Goal: Information Seeking & Learning: Learn about a topic

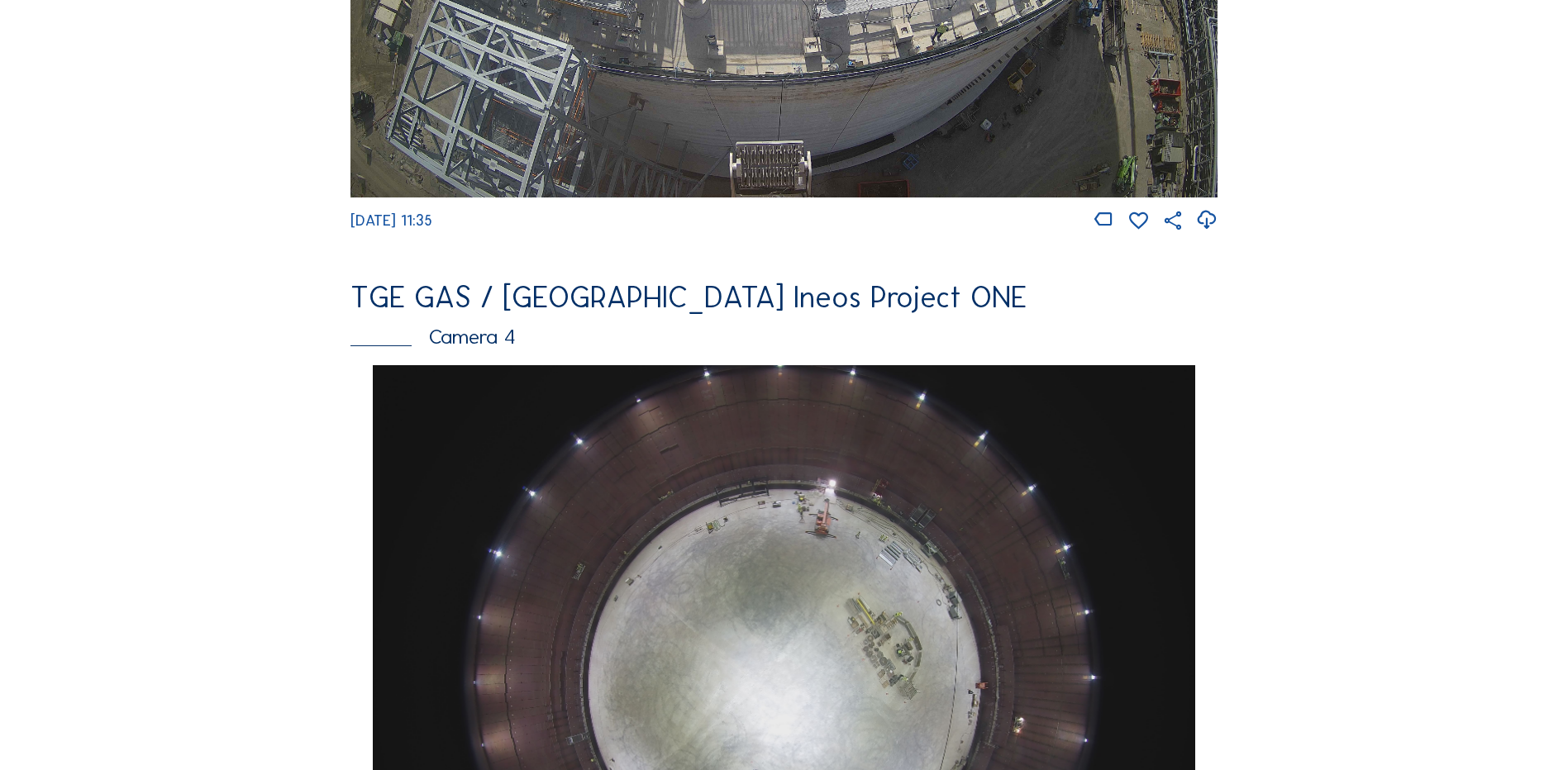
scroll to position [1487, 0]
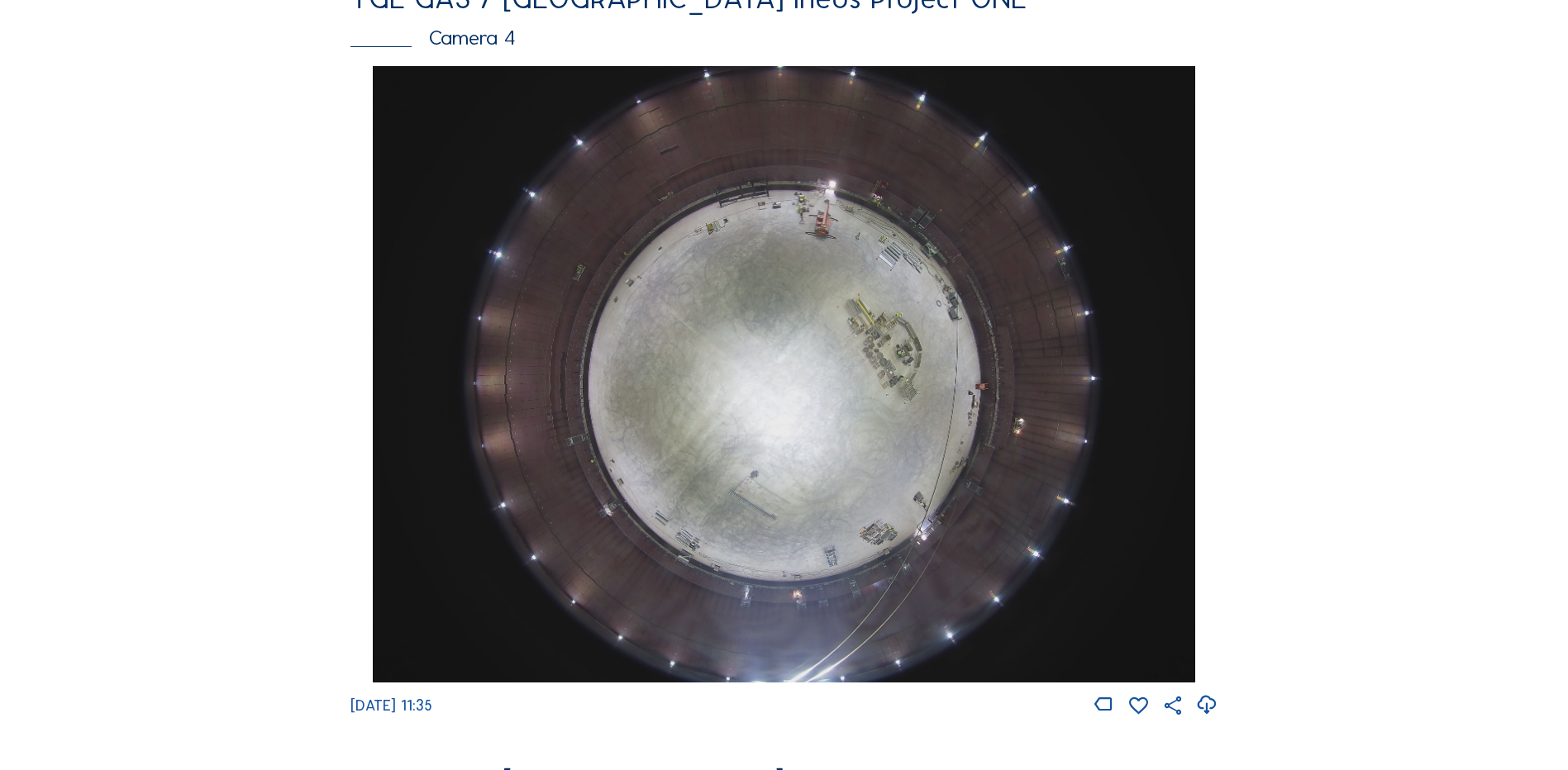
click at [825, 271] on img at bounding box center [784, 374] width 821 height 616
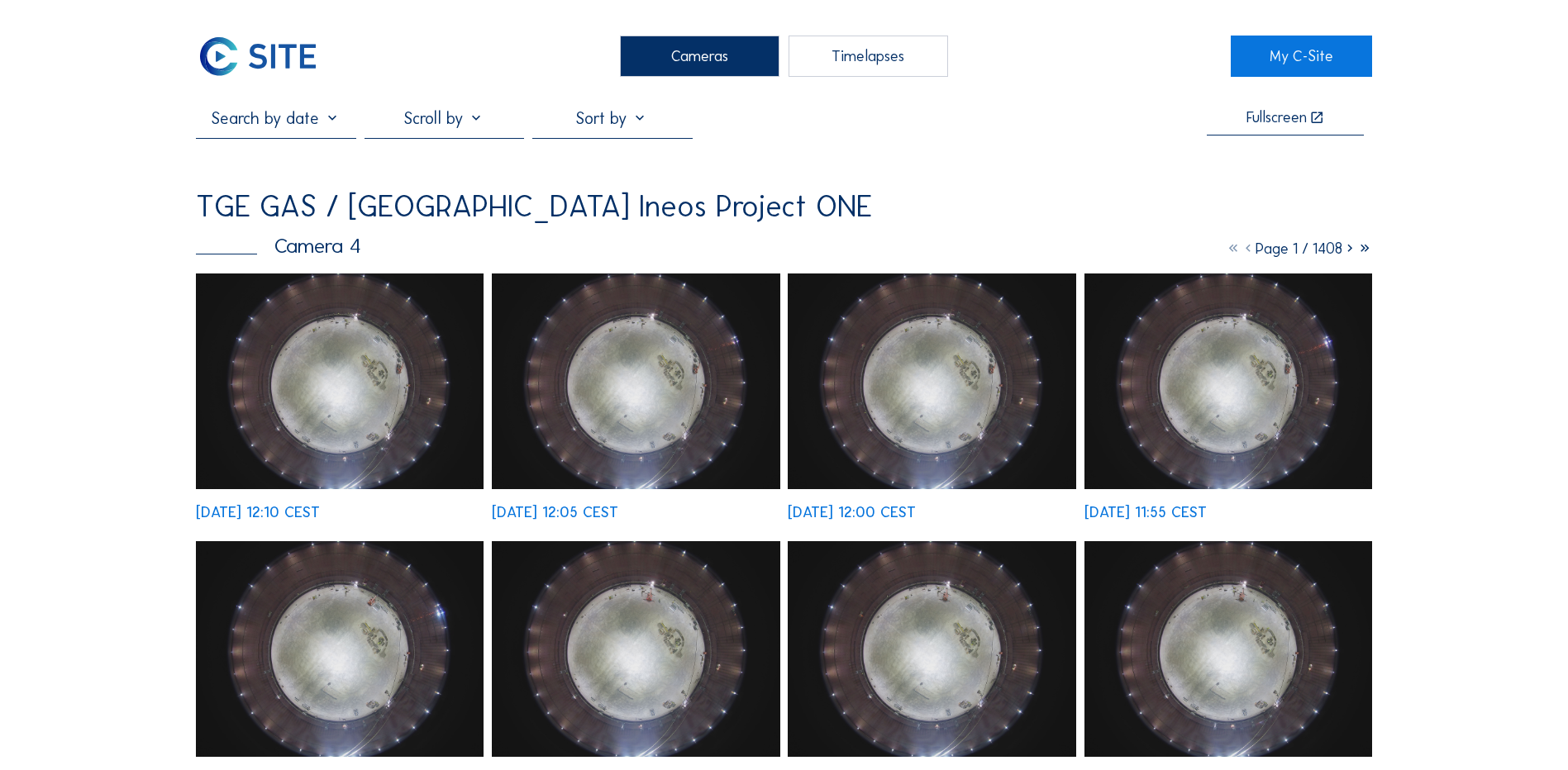
click at [353, 357] on img at bounding box center [340, 381] width 287 height 216
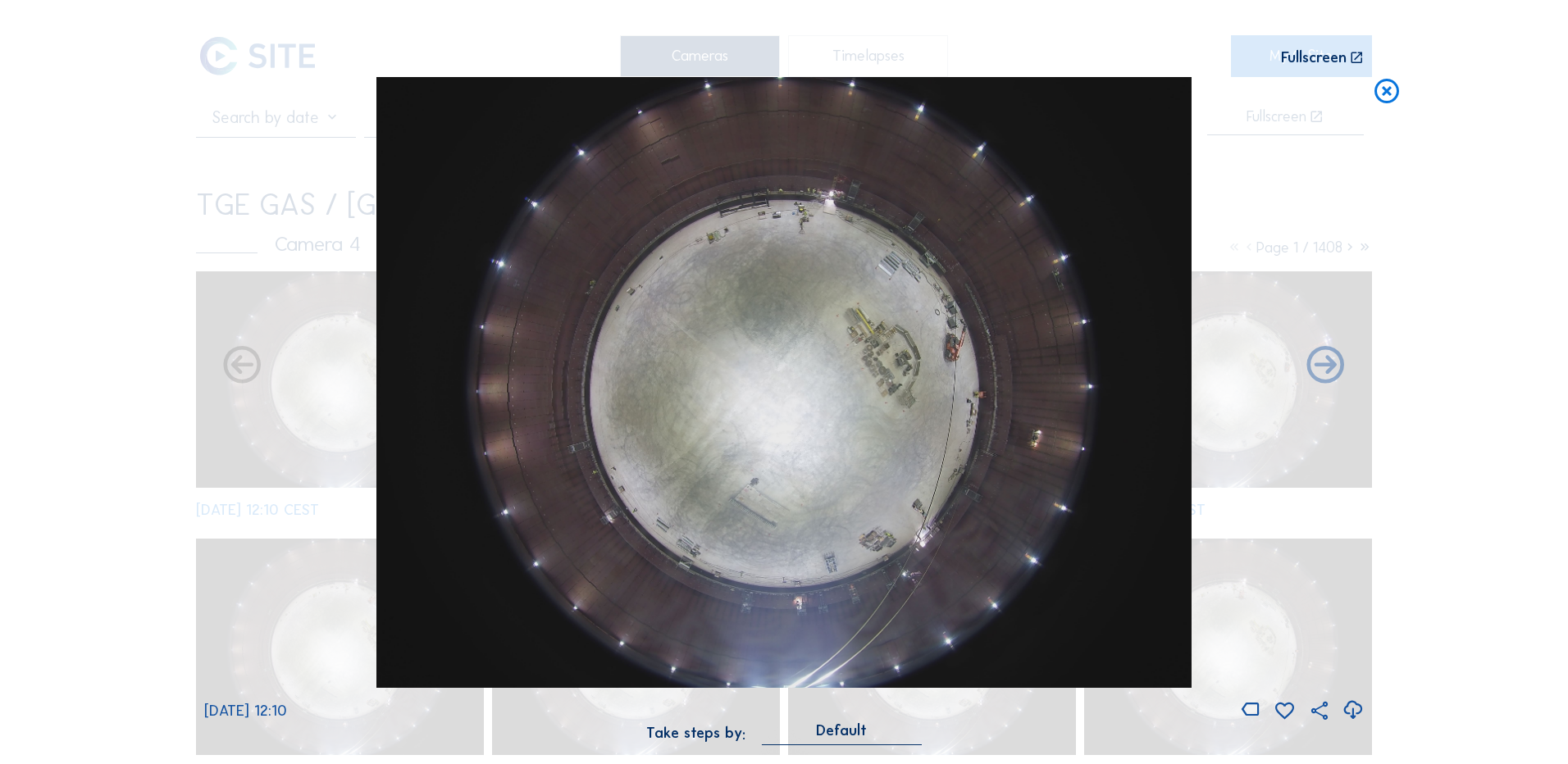
click at [1353, 711] on icon at bounding box center [1353, 710] width 22 height 27
click at [105, 449] on div "Scroll to travel through time | Press 'Alt' Button + Scroll to Zoom | Click and…" at bounding box center [784, 382] width 1568 height 764
click at [1388, 99] on icon at bounding box center [1387, 92] width 30 height 31
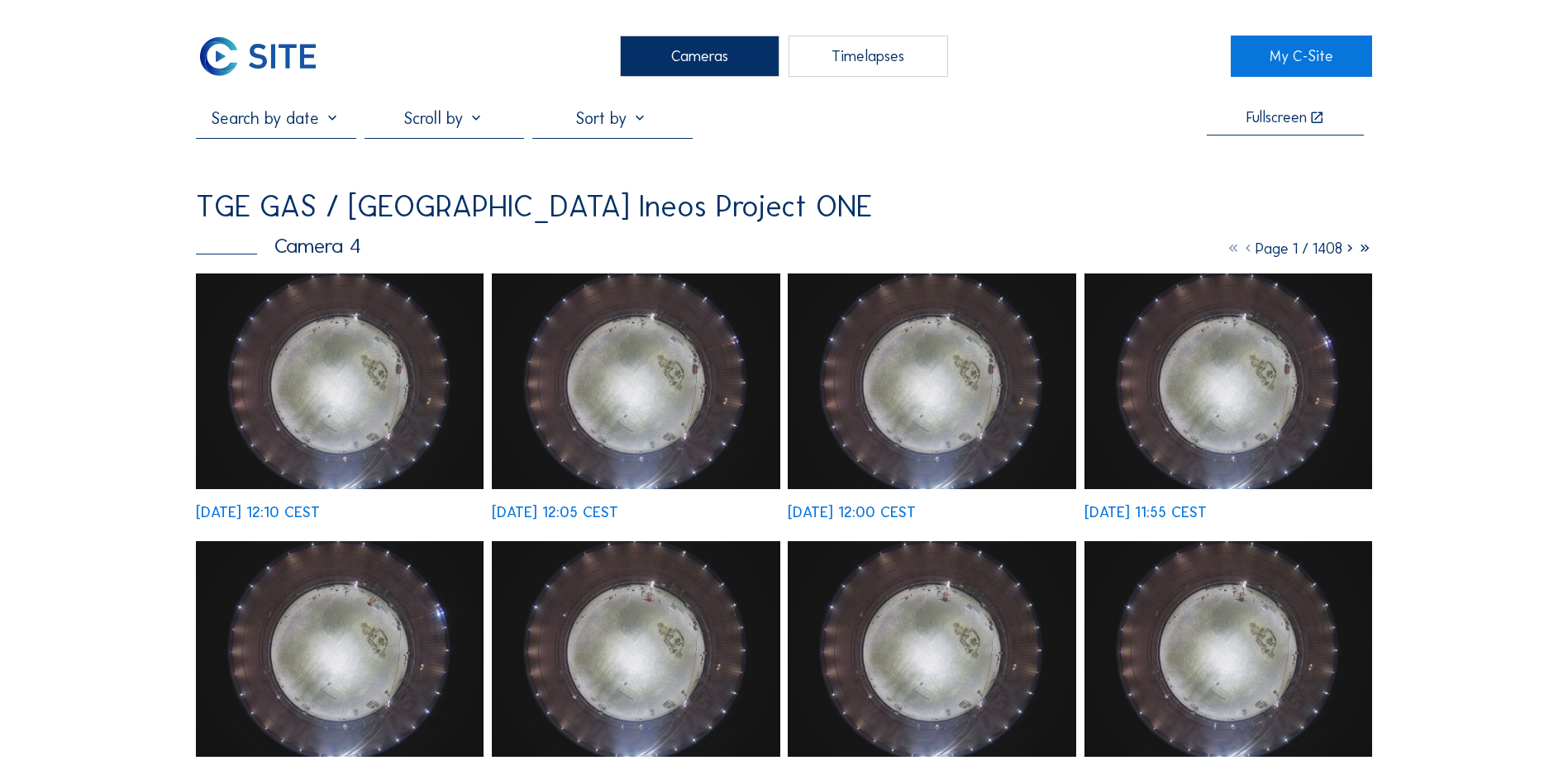
click at [761, 50] on div "Cameras" at bounding box center [700, 56] width 160 height 41
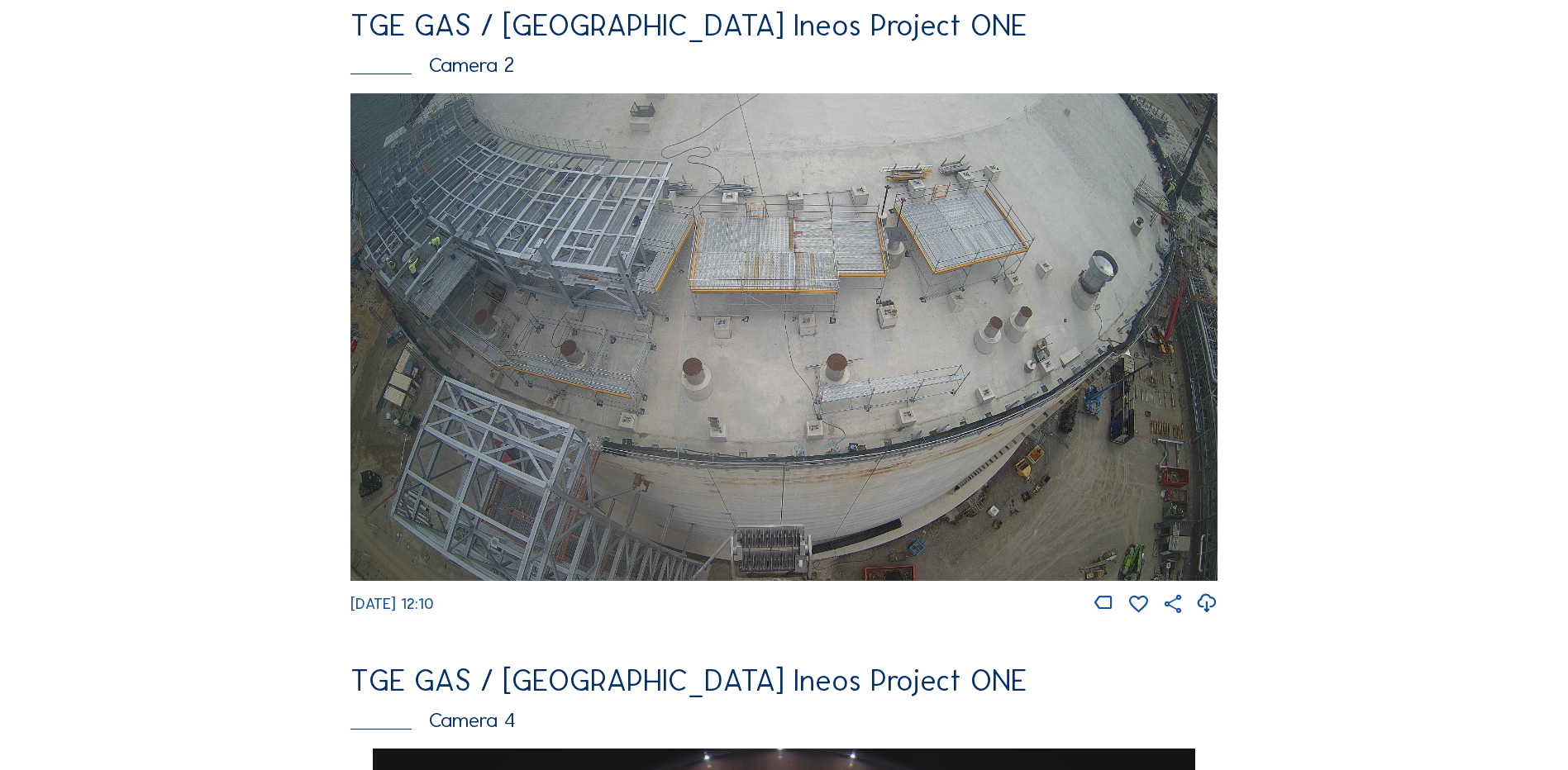
scroll to position [826, 0]
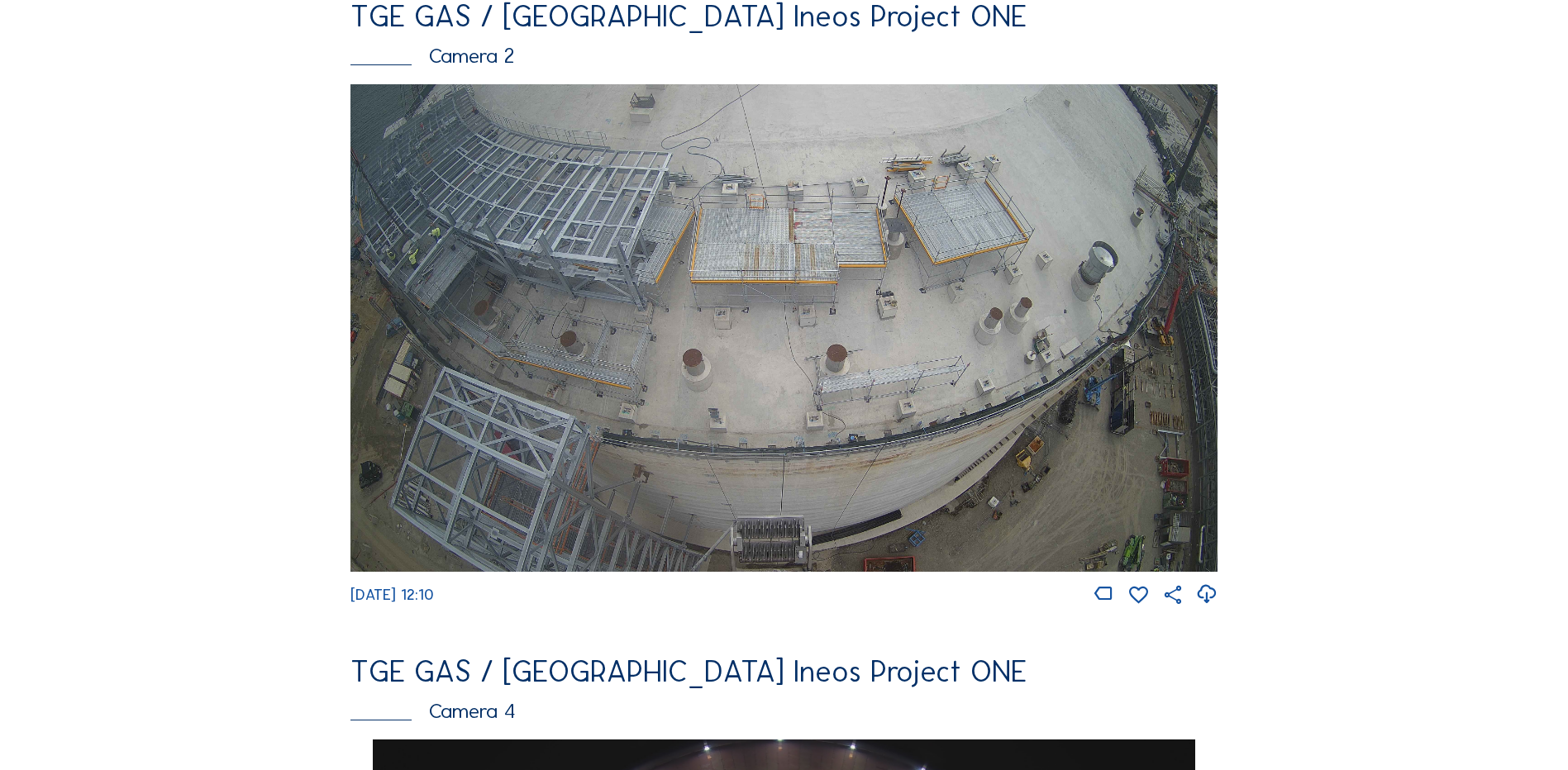
scroll to position [661, 0]
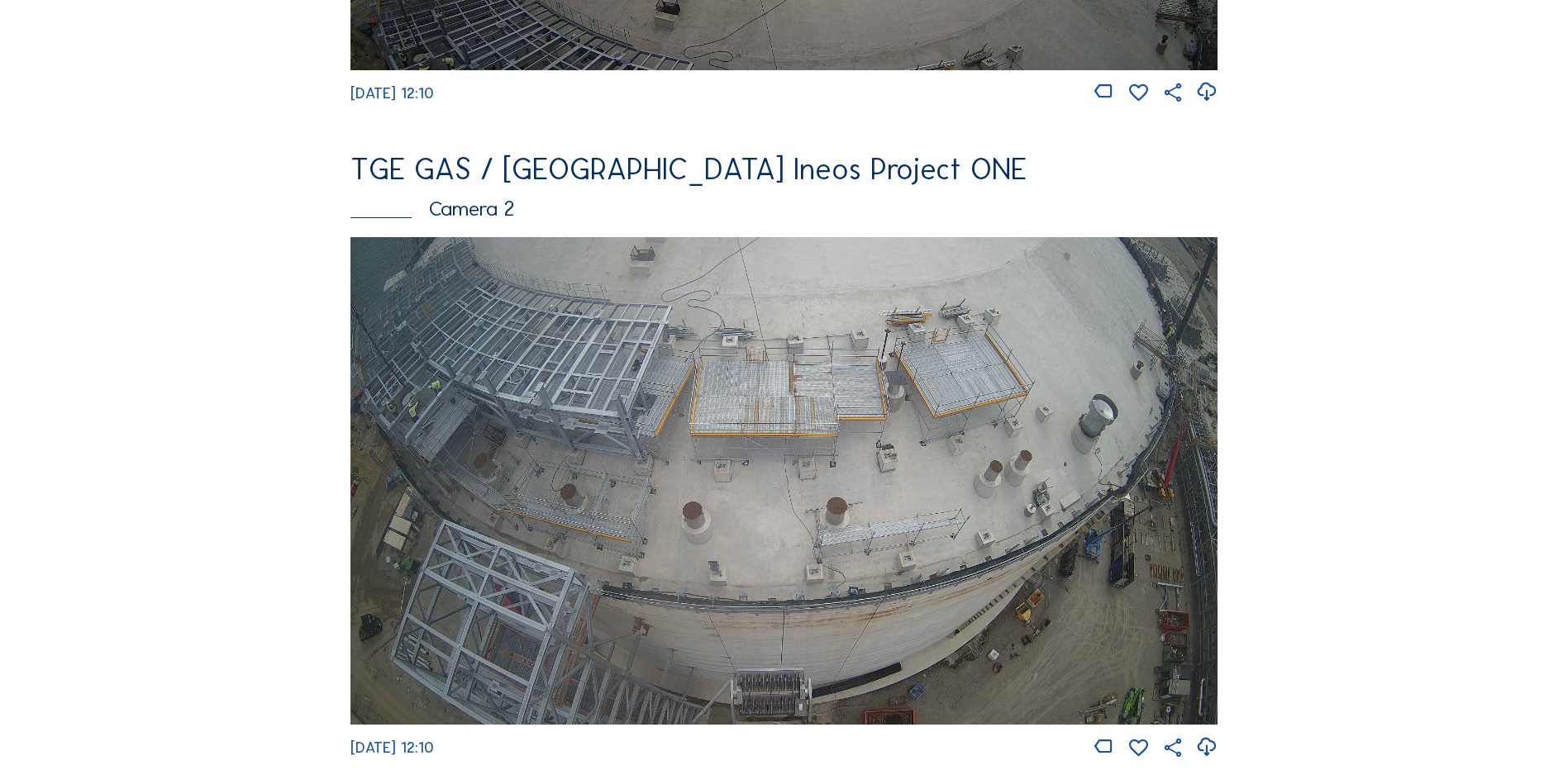
click at [643, 438] on img at bounding box center [784, 480] width 867 height 487
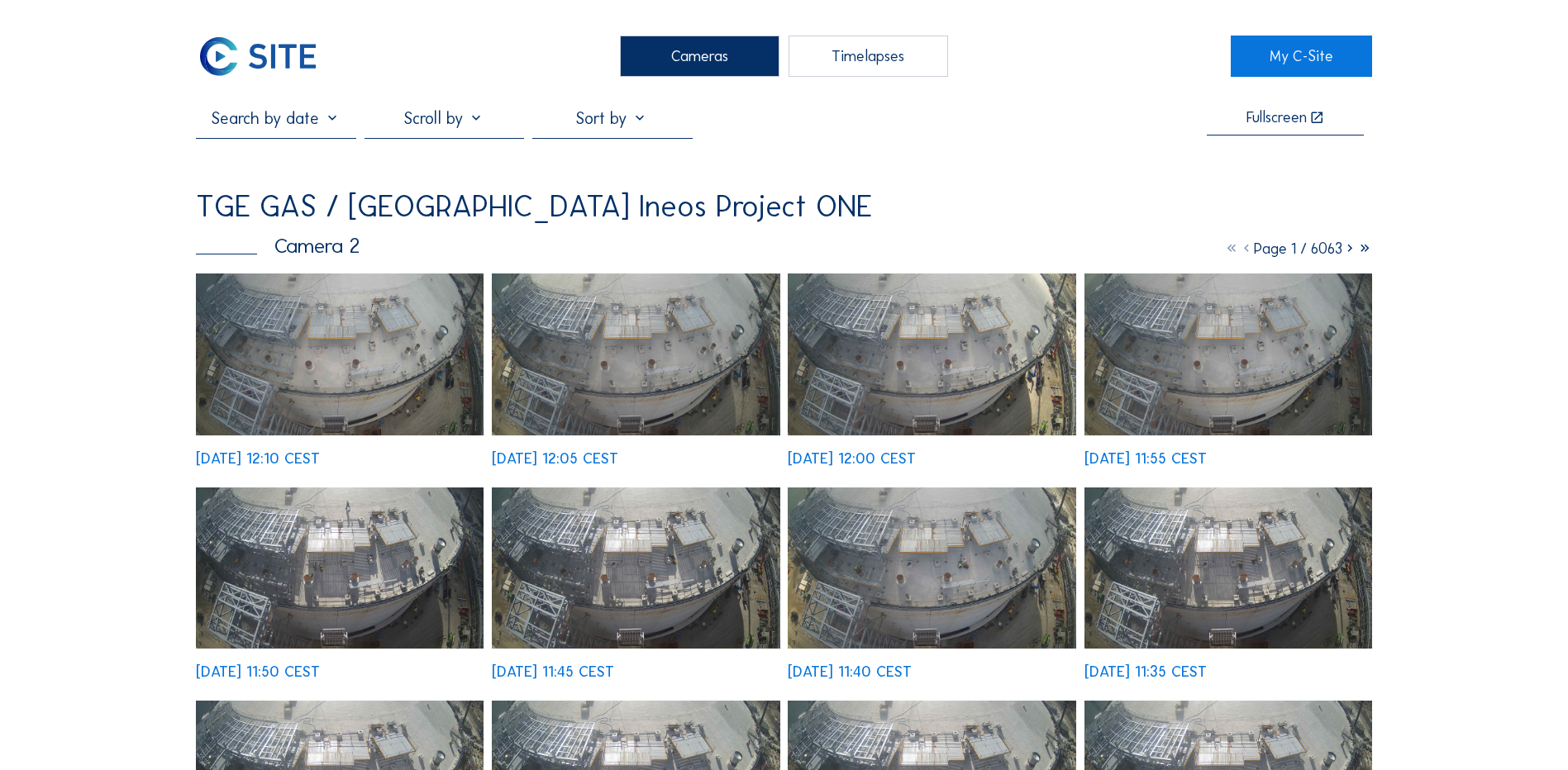
click at [377, 380] on img at bounding box center [340, 354] width 287 height 162
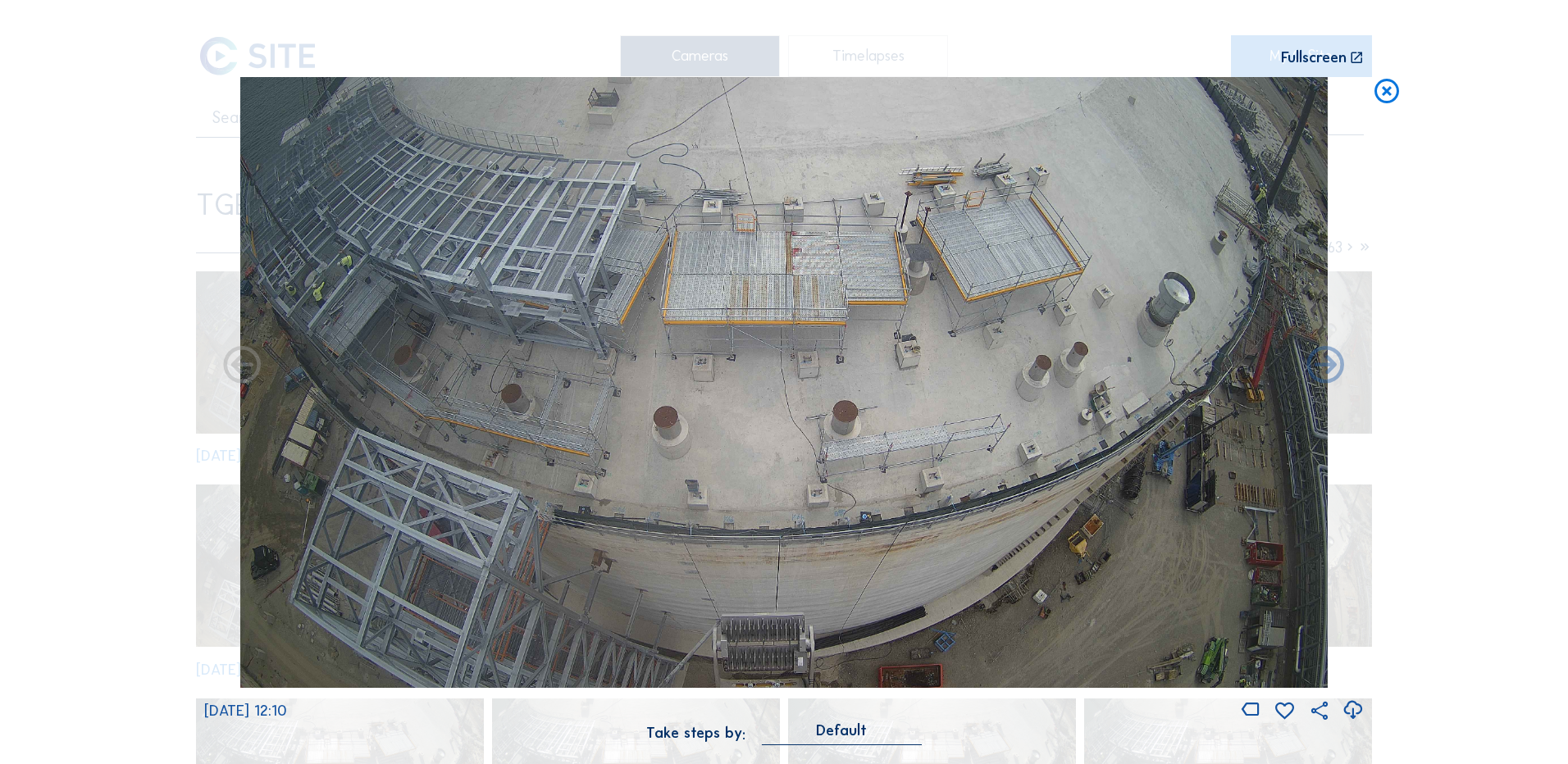
click at [1354, 706] on icon at bounding box center [1353, 710] width 22 height 27
click at [99, 269] on div "Scroll to travel through time | Press 'Alt' Button + Scroll to Zoom | Click and…" at bounding box center [784, 382] width 1568 height 764
click at [1387, 95] on icon at bounding box center [1387, 92] width 30 height 31
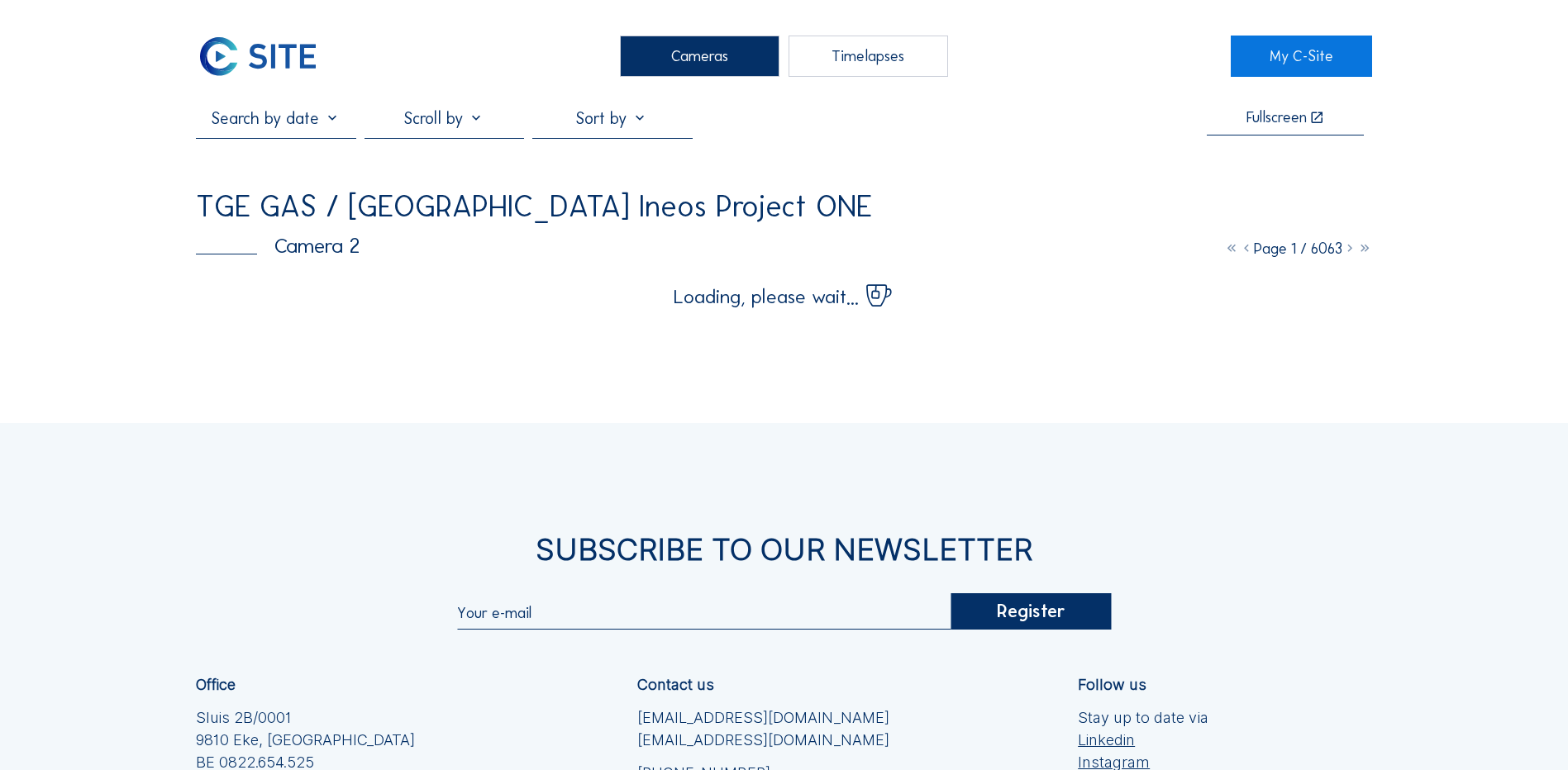
click at [708, 63] on div "Cameras" at bounding box center [700, 56] width 160 height 41
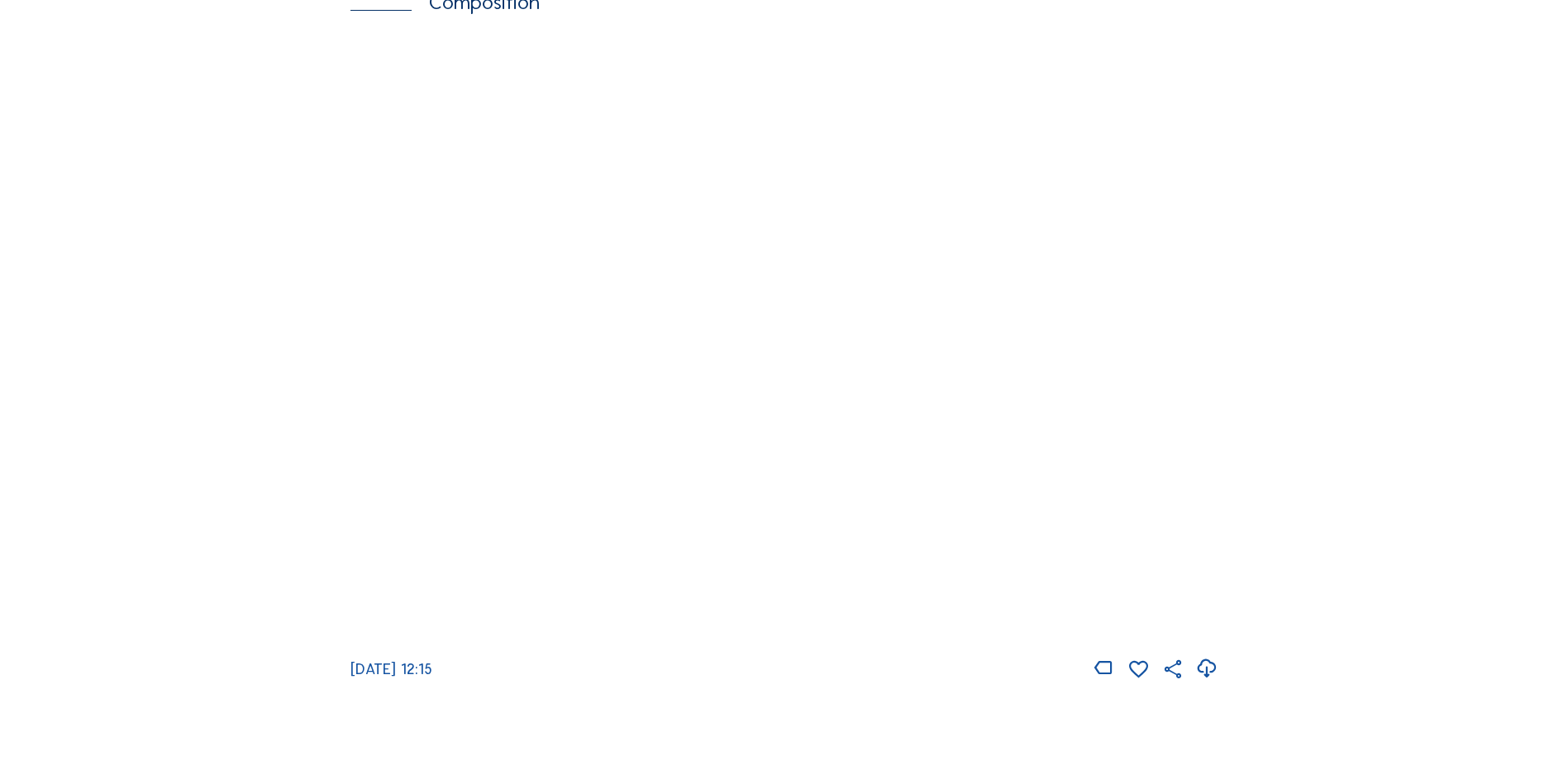
scroll to position [2313, 0]
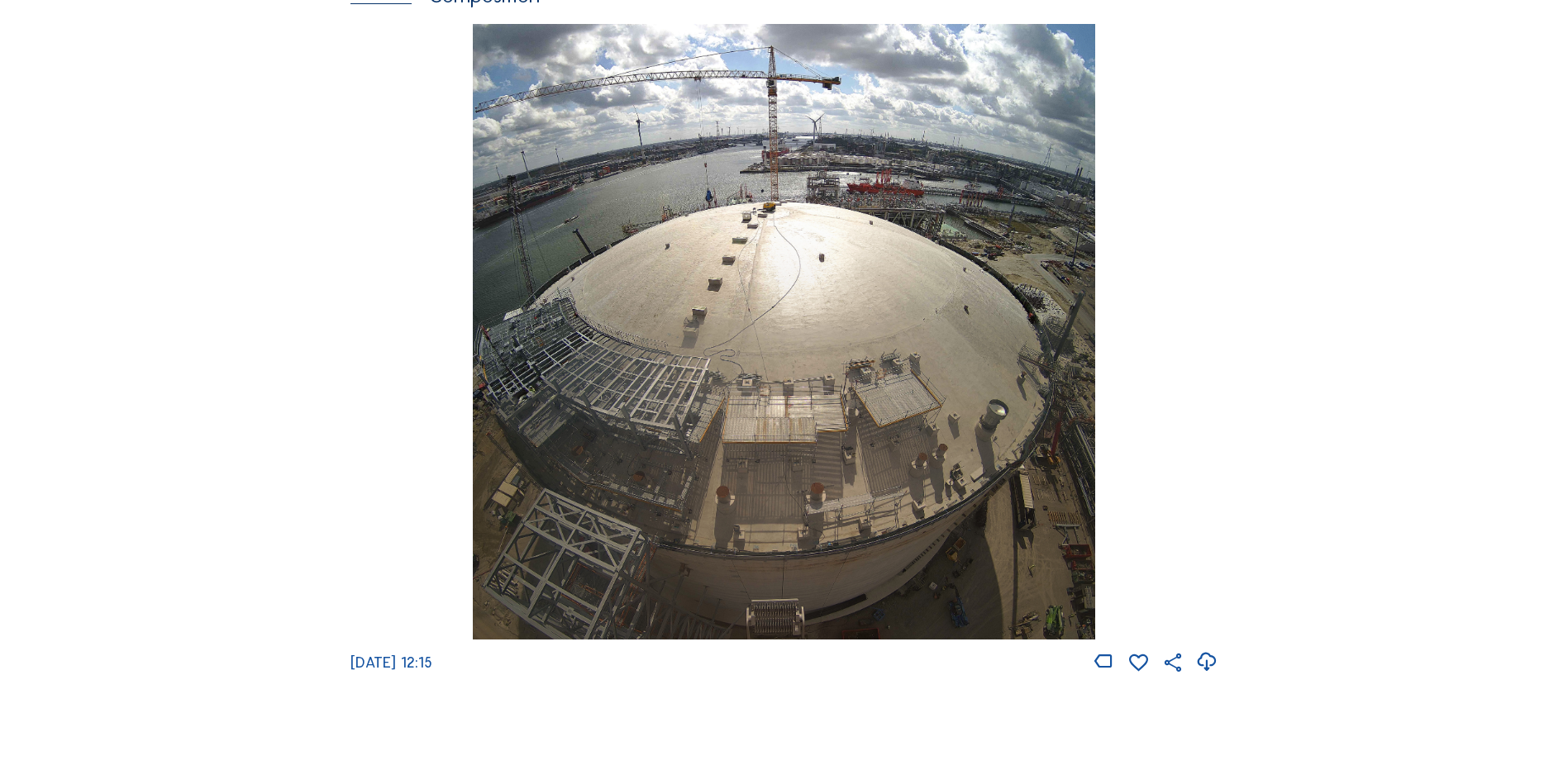
click at [838, 444] on img at bounding box center [784, 332] width 622 height 616
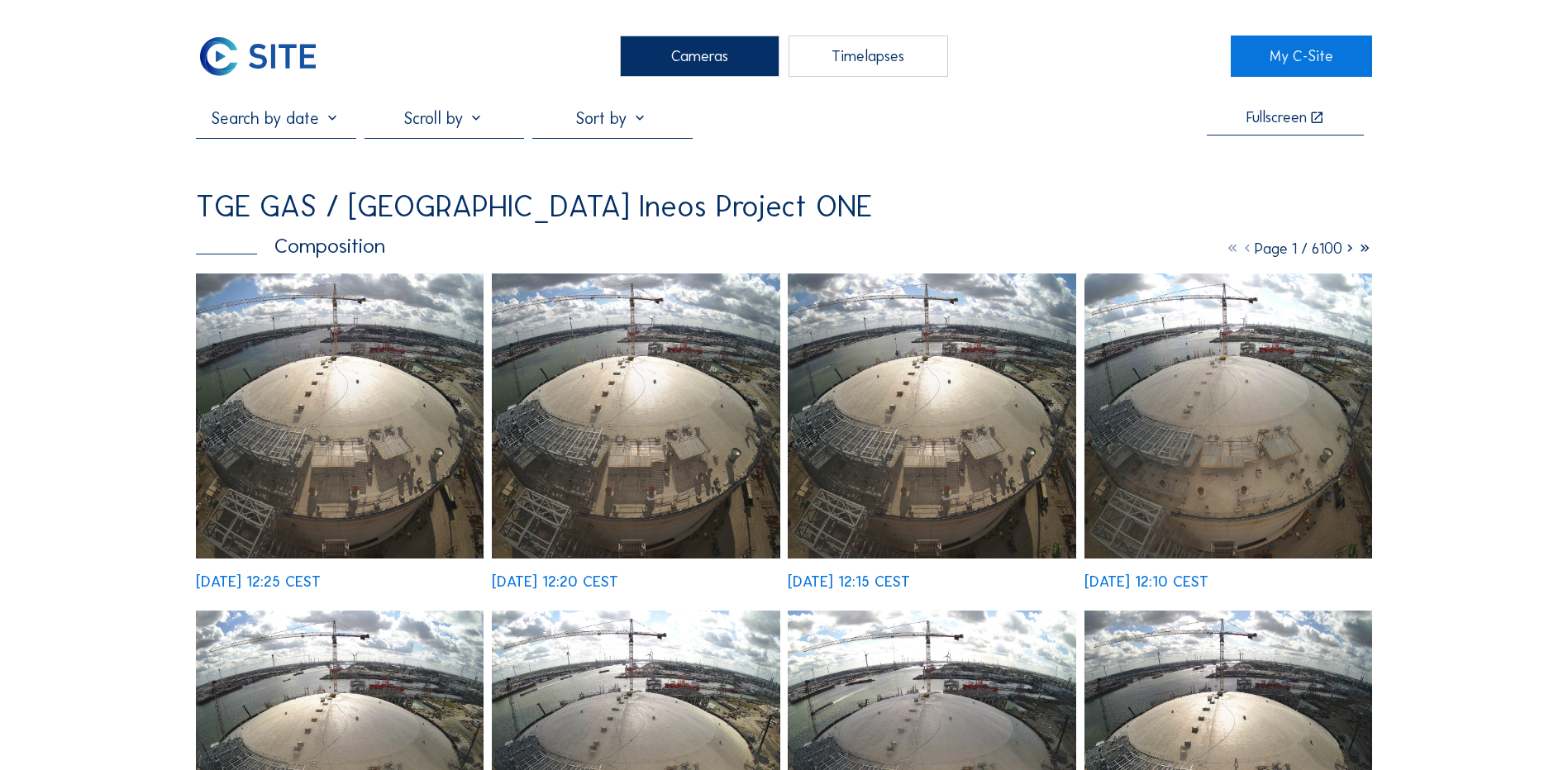
click at [354, 408] on img at bounding box center [340, 416] width 287 height 285
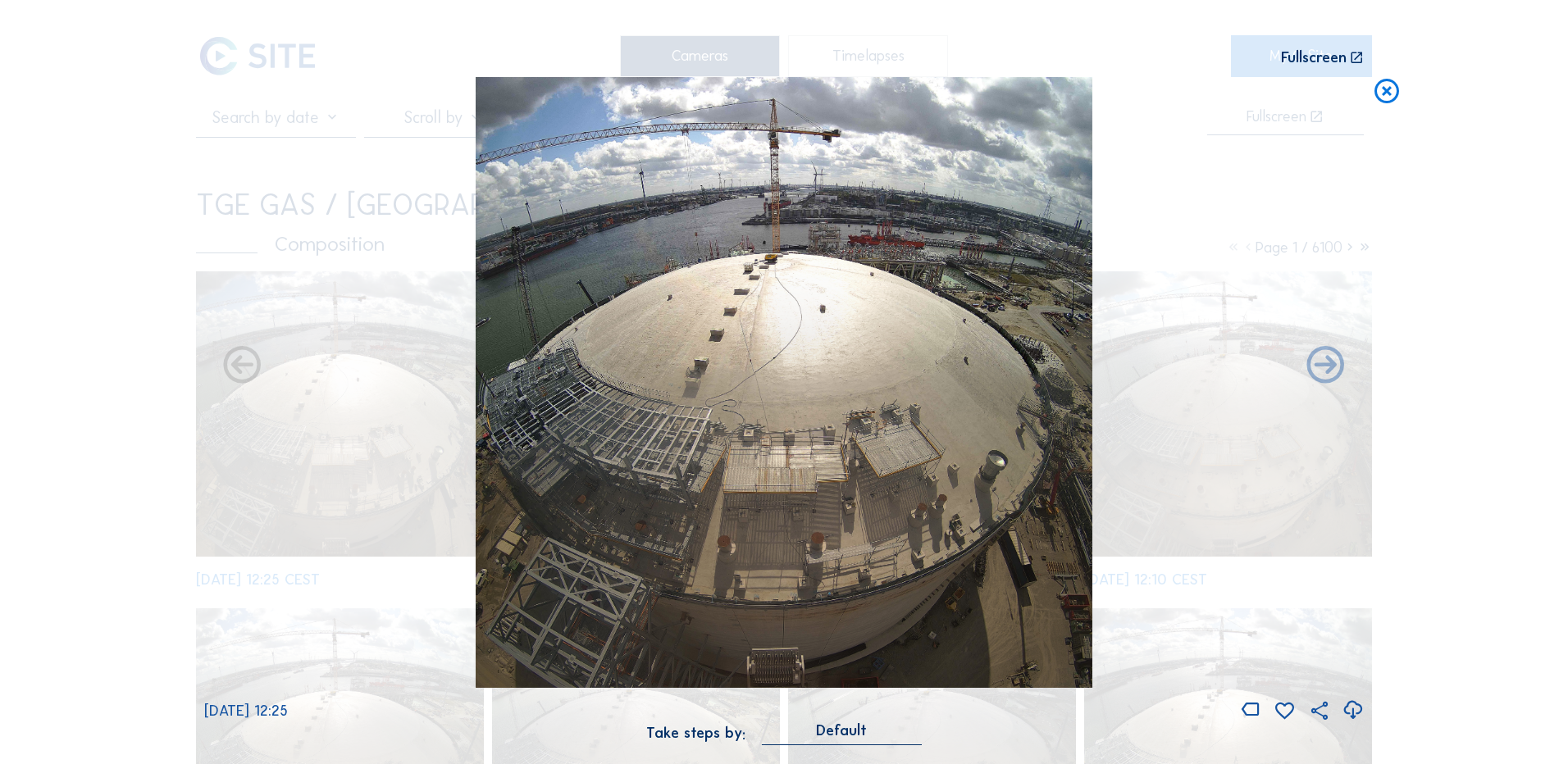
click at [1353, 711] on icon at bounding box center [1353, 710] width 22 height 27
click at [142, 315] on div "Scroll to travel through time | Press 'Alt' Button + Scroll to Zoom | Click and…" at bounding box center [784, 382] width 1568 height 764
click at [1391, 89] on icon at bounding box center [1387, 92] width 30 height 31
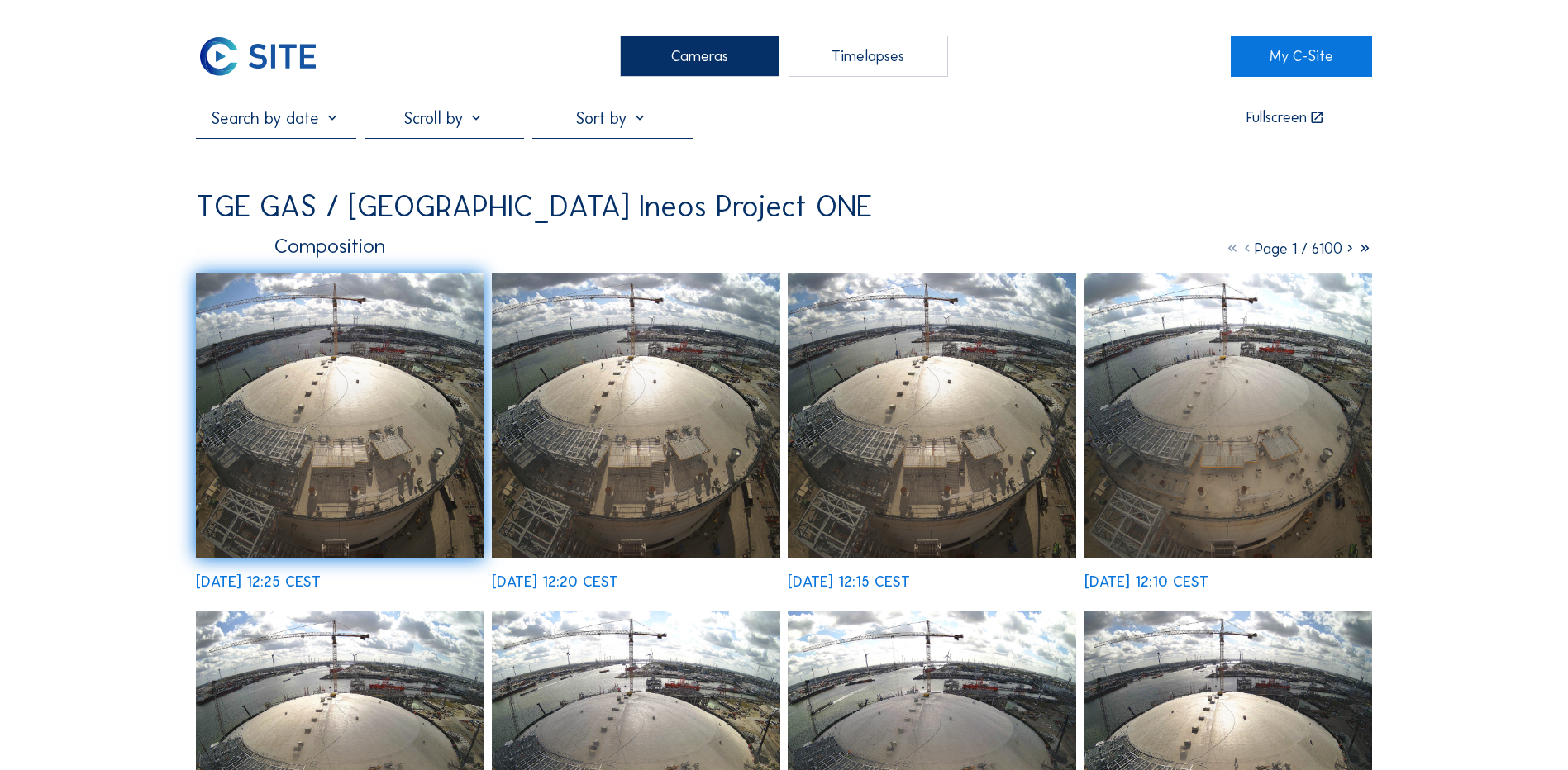
click at [698, 58] on div "Cameras" at bounding box center [700, 56] width 160 height 41
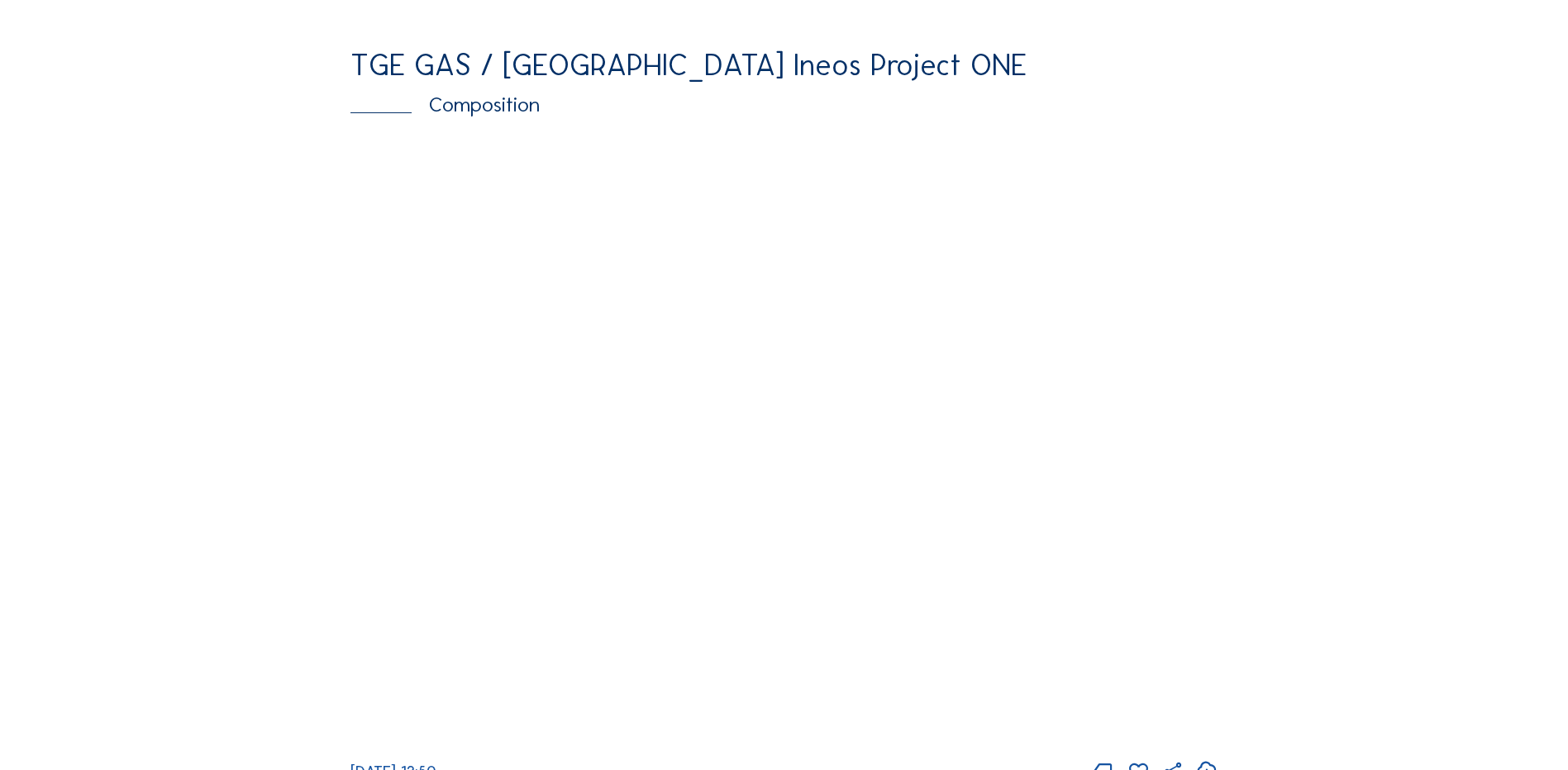
scroll to position [2230, 0]
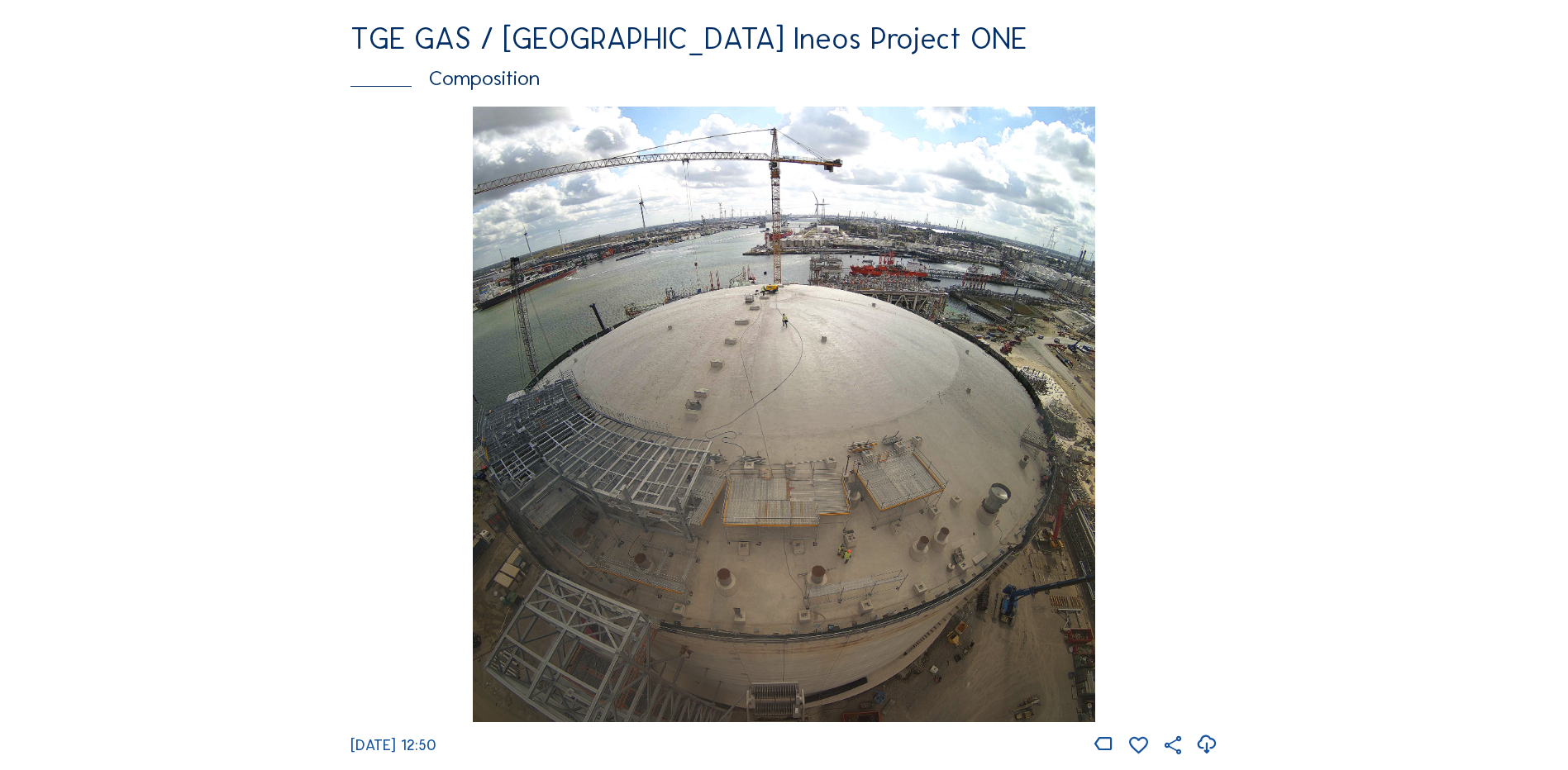
click at [879, 427] on img at bounding box center [784, 414] width 622 height 616
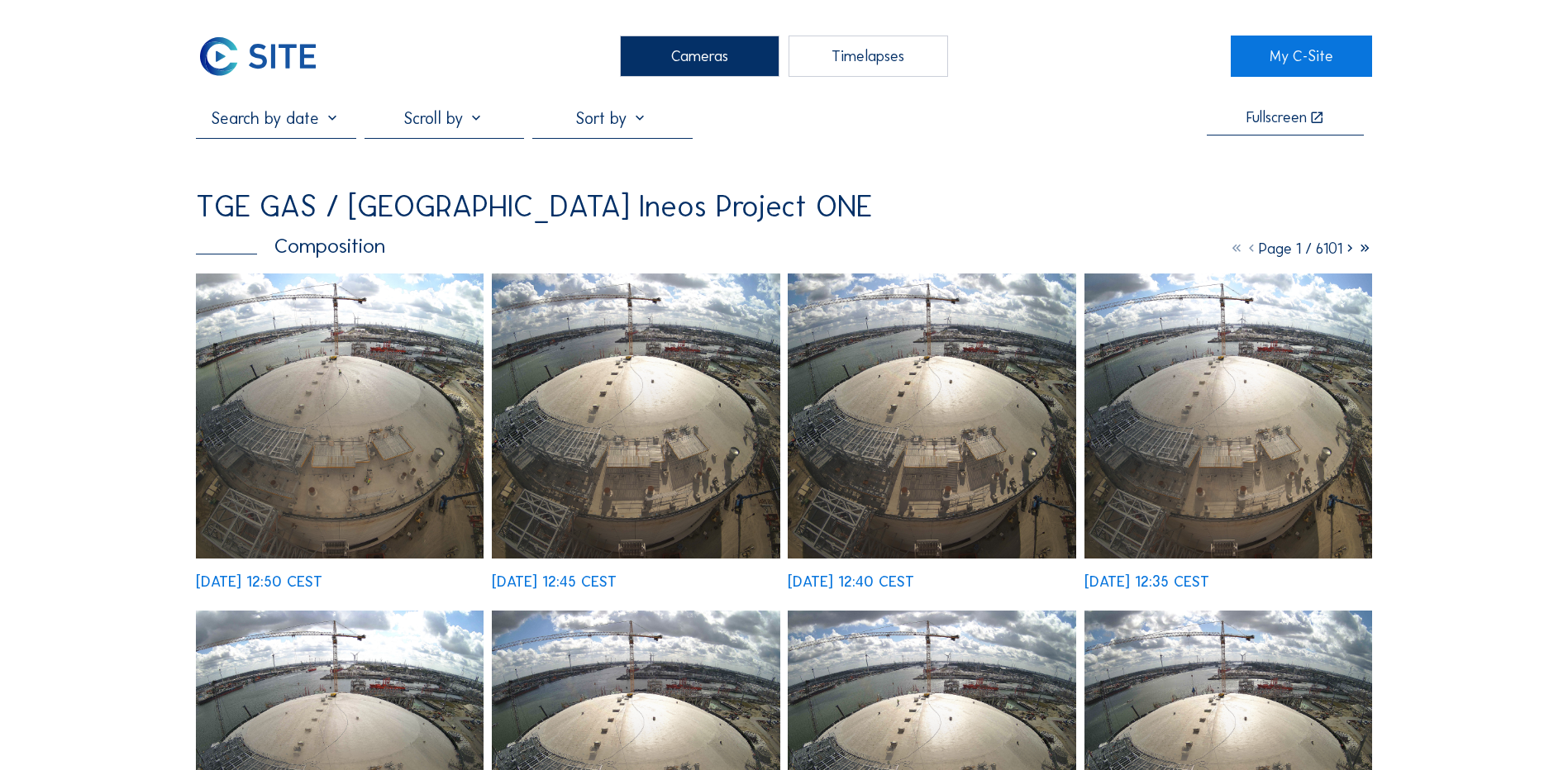
click at [321, 351] on img at bounding box center [340, 416] width 287 height 285
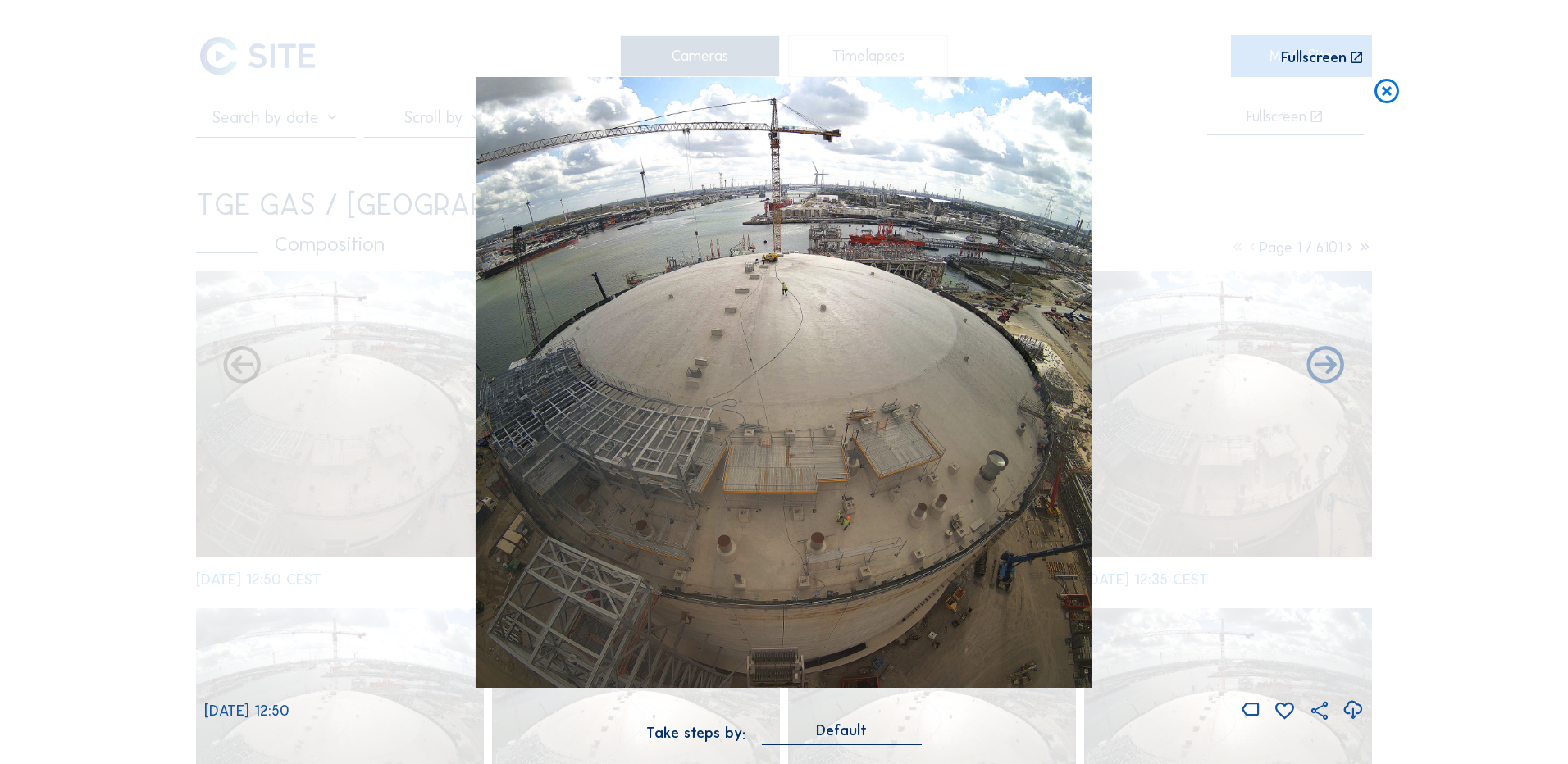
click at [1355, 711] on icon at bounding box center [1353, 710] width 22 height 27
click at [80, 434] on div "Scroll to travel through time | Press 'Alt' Button + Scroll to Zoom | Click and…" at bounding box center [784, 382] width 1568 height 764
click at [1388, 89] on icon at bounding box center [1387, 92] width 30 height 31
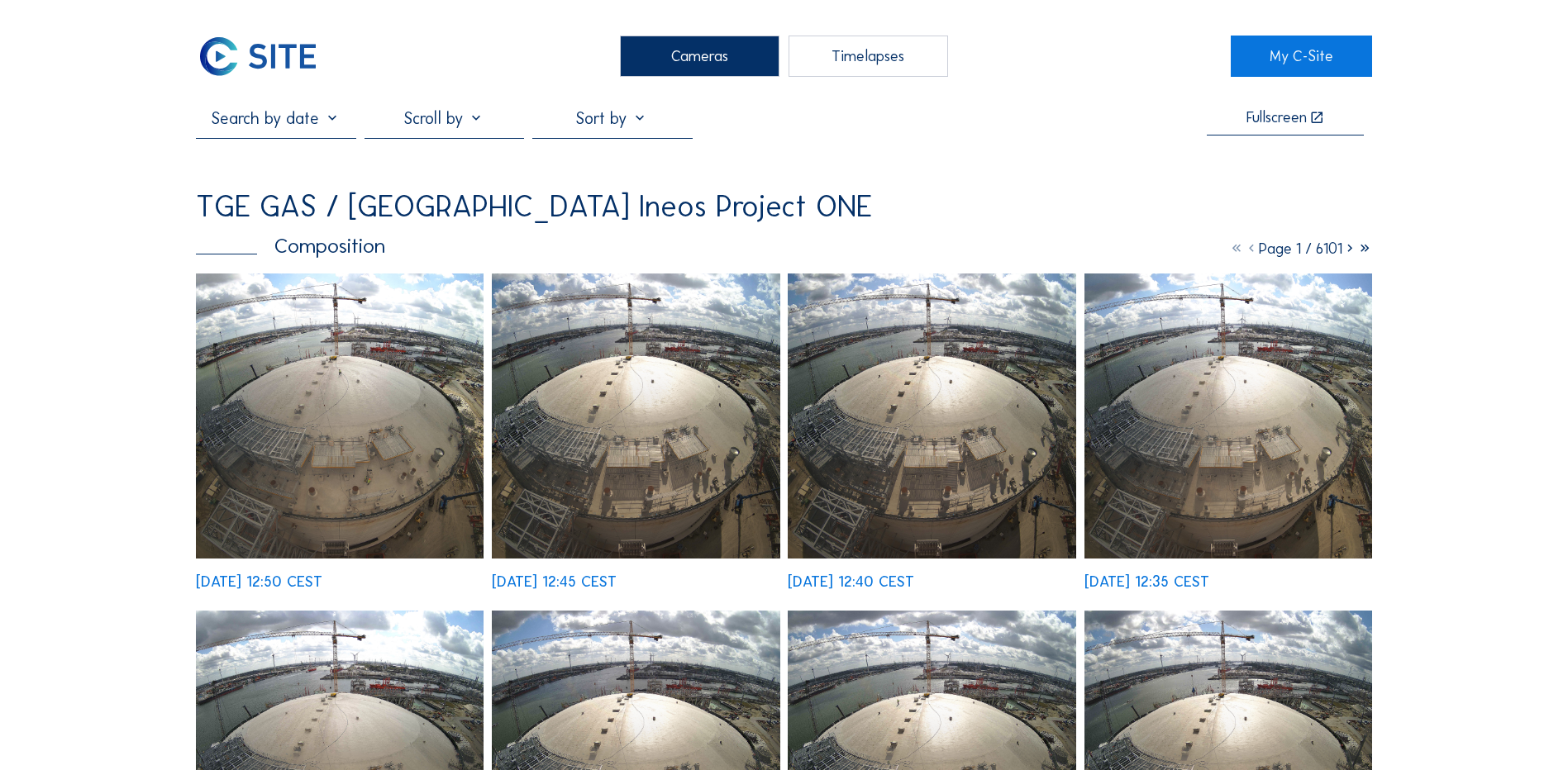
click at [695, 54] on div "Cameras" at bounding box center [700, 56] width 160 height 41
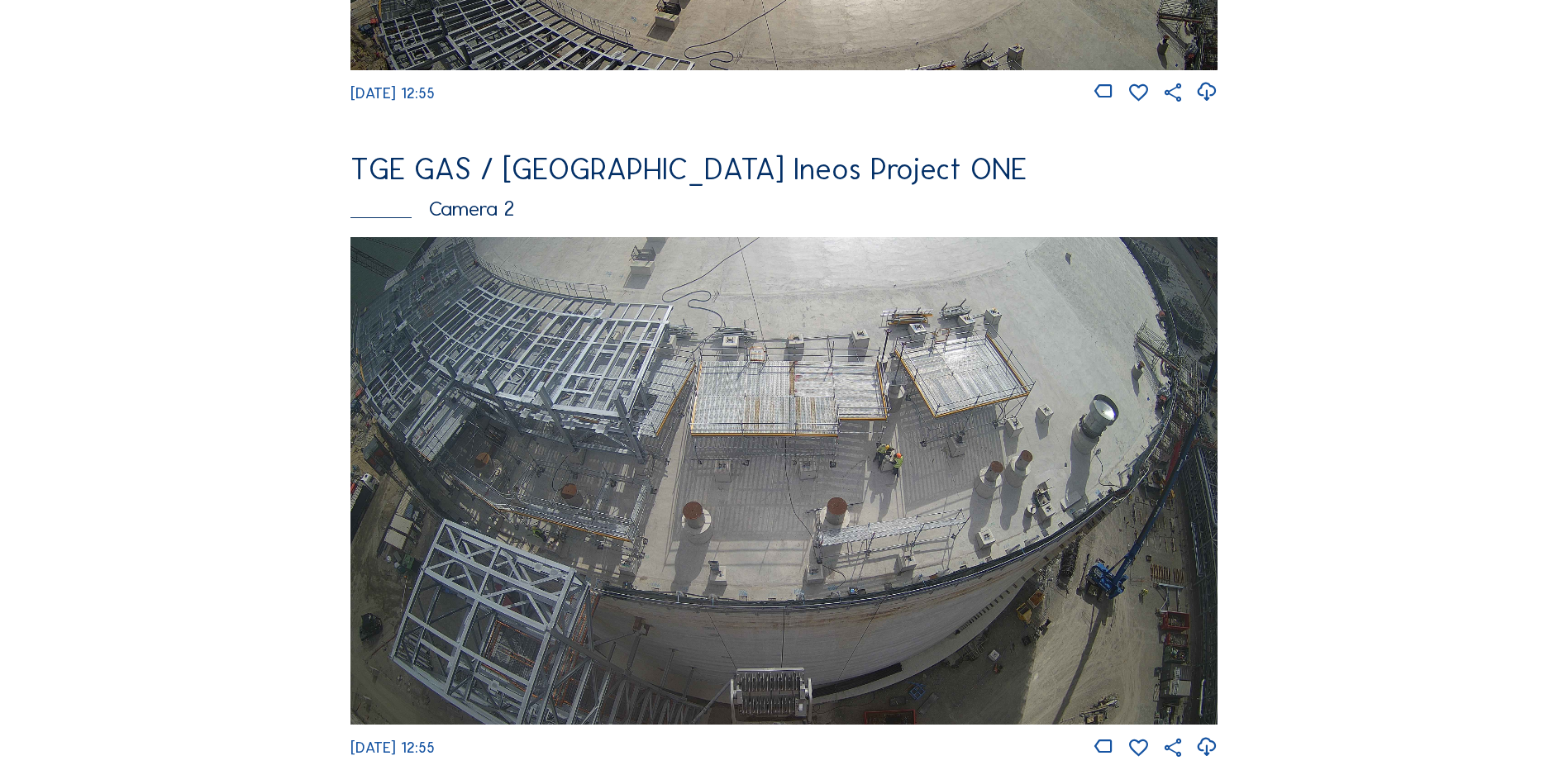
scroll to position [1240, 0]
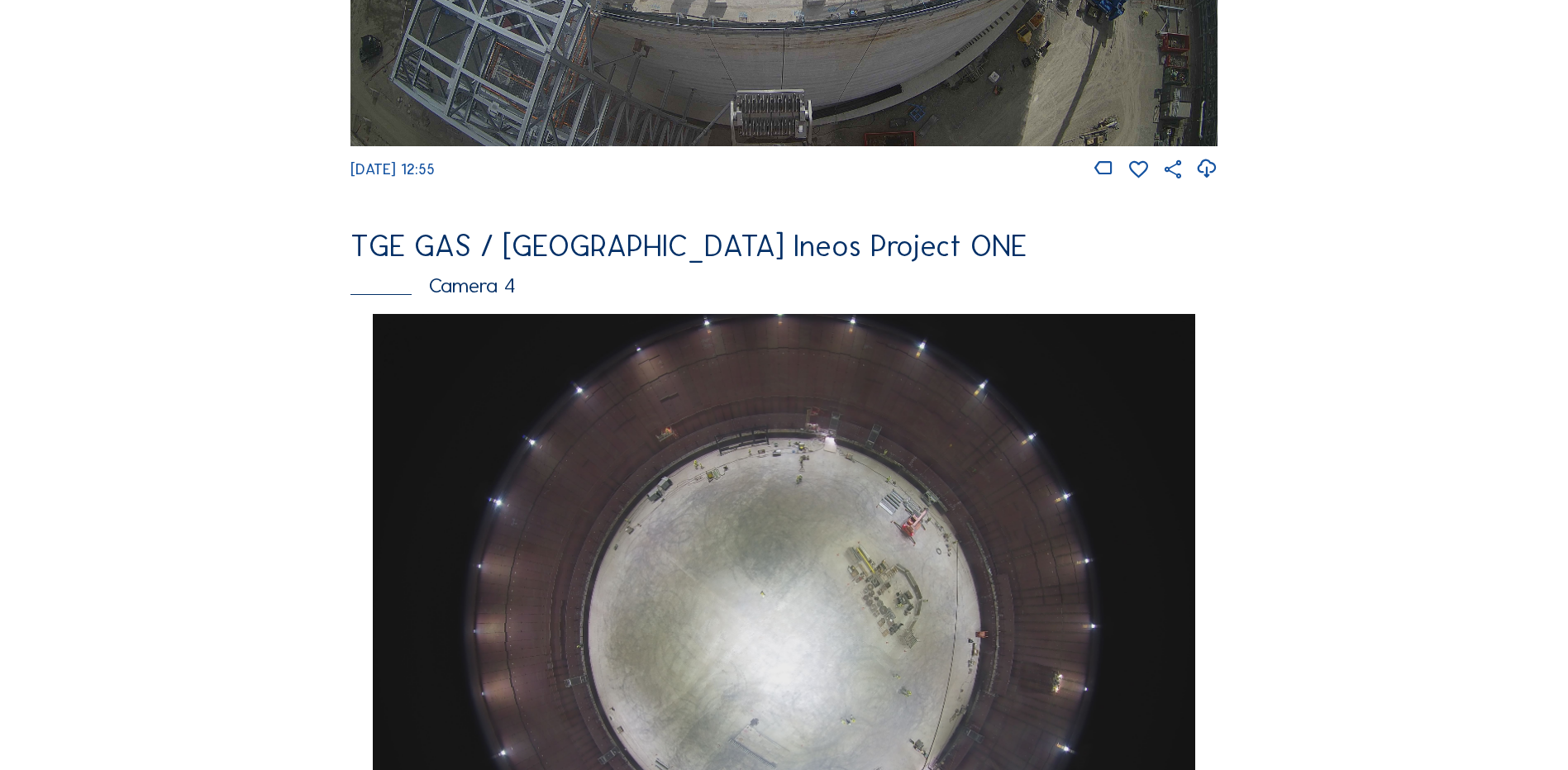
click at [807, 511] on img at bounding box center [784, 622] width 821 height 616
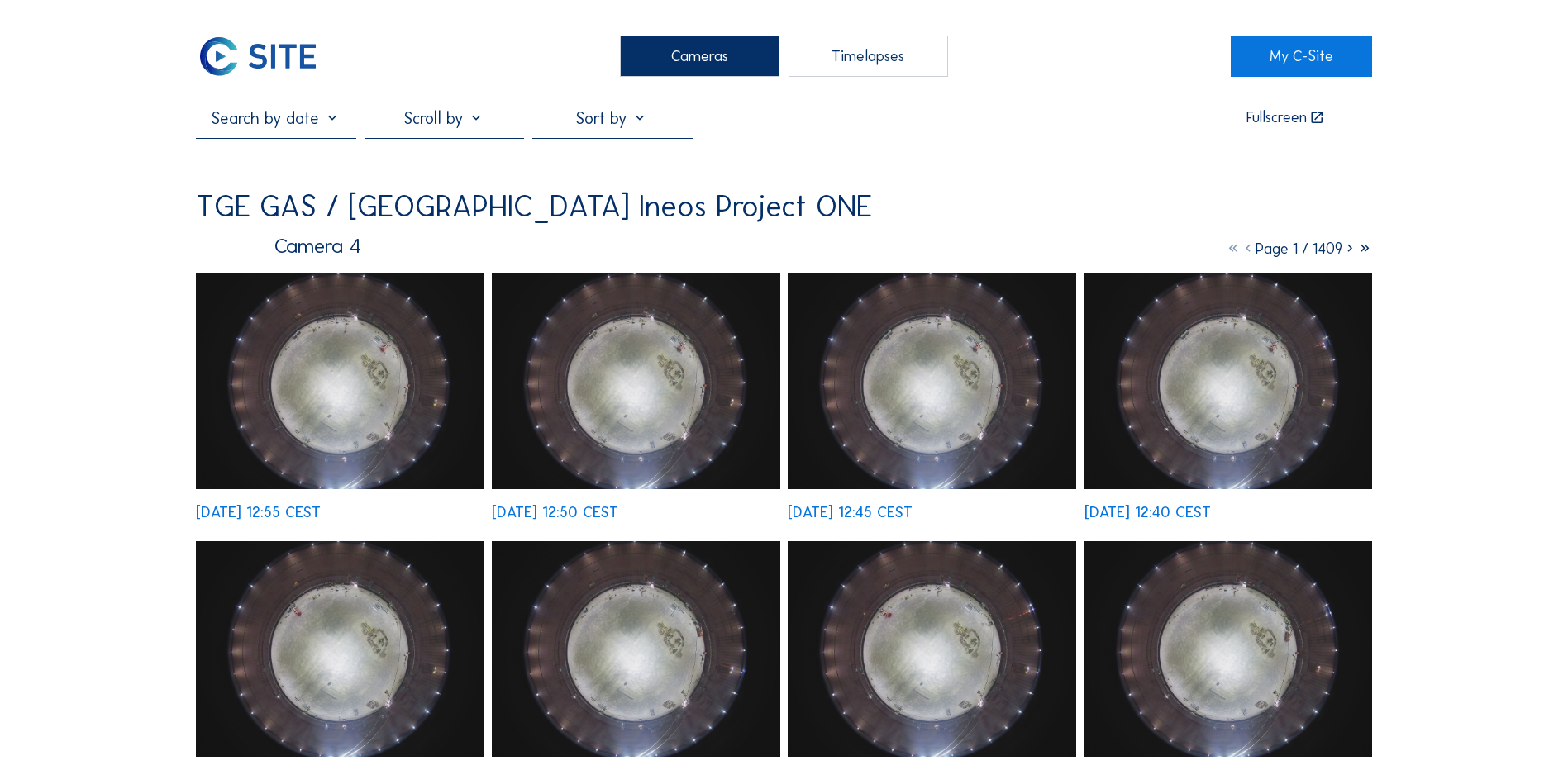
click at [357, 348] on img at bounding box center [340, 381] width 287 height 216
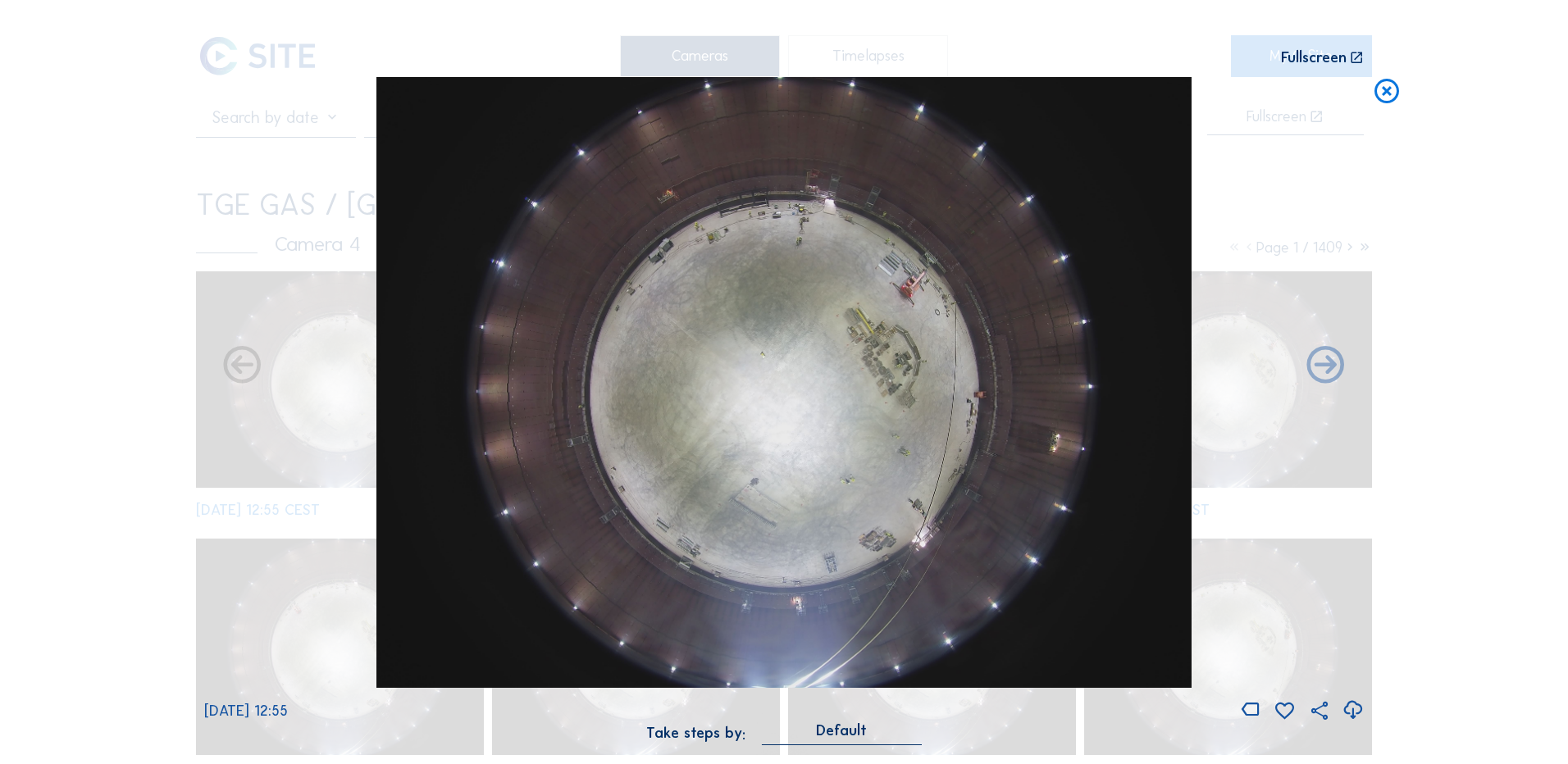
click at [1356, 715] on icon at bounding box center [1353, 710] width 22 height 27
